Goal: Find specific page/section: Find specific page/section

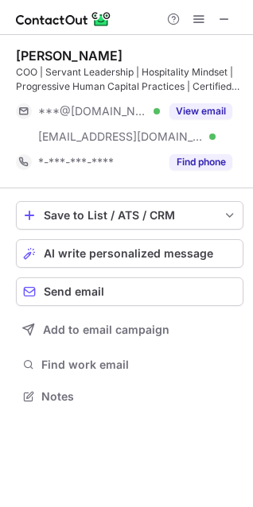
scroll to position [385, 253]
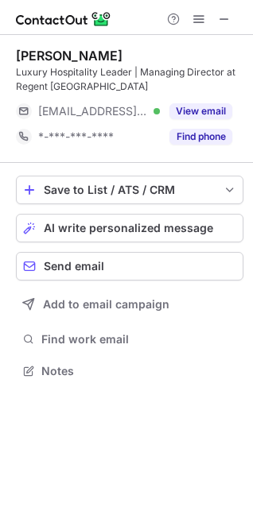
scroll to position [360, 253]
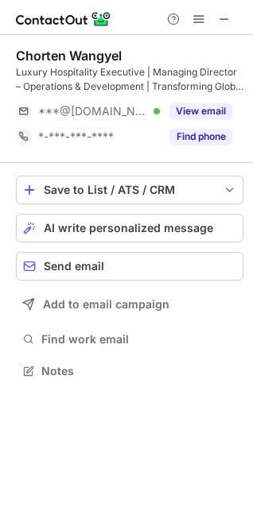
scroll to position [360, 253]
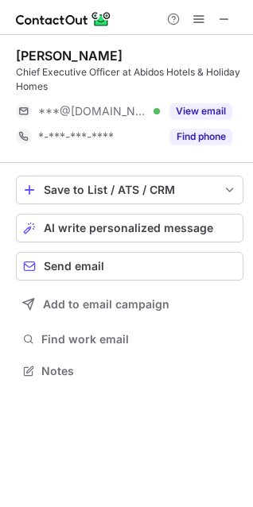
scroll to position [360, 253]
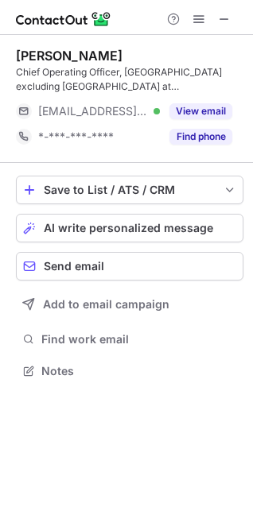
scroll to position [360, 253]
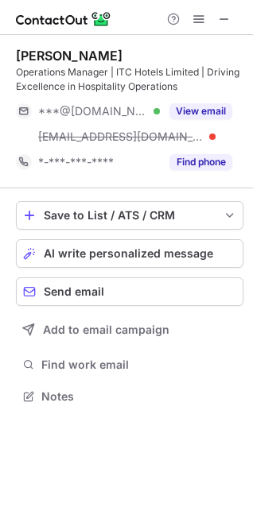
scroll to position [385, 253]
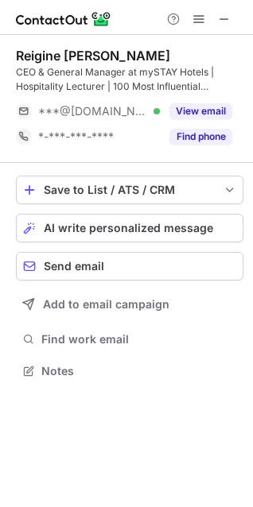
scroll to position [360, 253]
click at [220, 19] on span at bounding box center [224, 19] width 13 height 13
